Goal: Check status: Check status

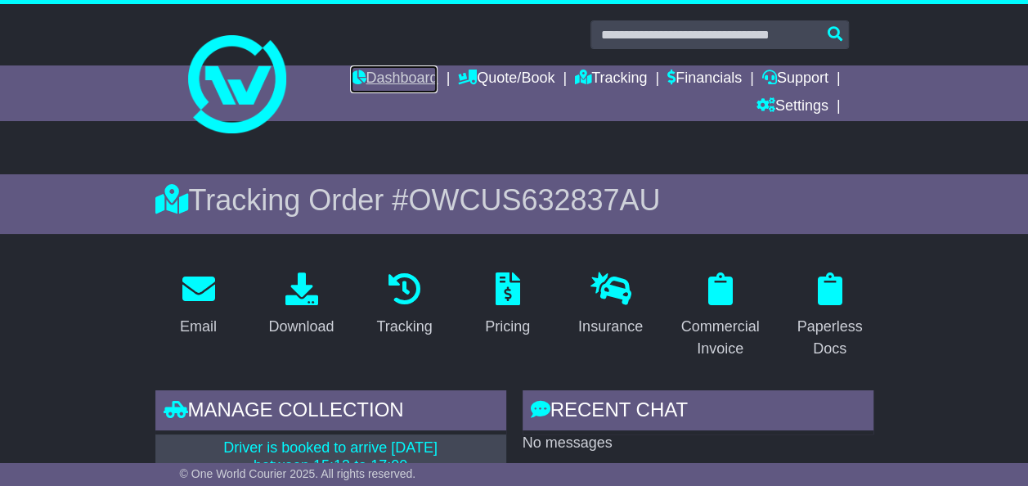
click at [392, 76] on link "Dashboard" at bounding box center [393, 79] width 87 height 28
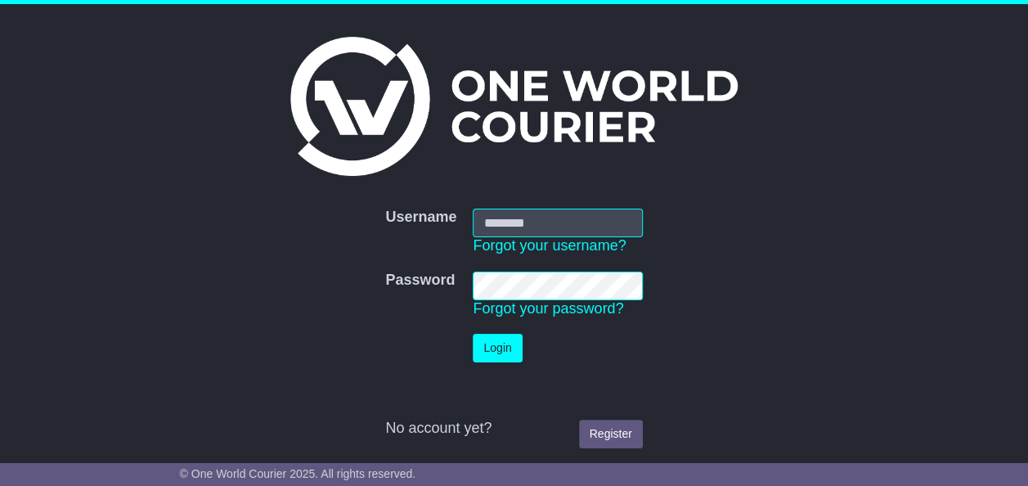
type input "**********"
click at [494, 343] on button "Login" at bounding box center [497, 348] width 49 height 29
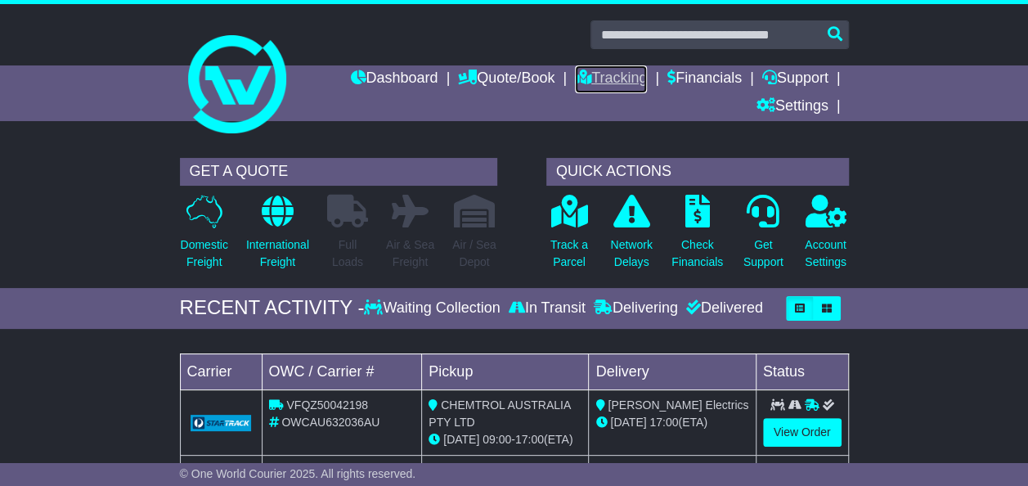
click at [607, 74] on link "Tracking" at bounding box center [611, 79] width 72 height 28
